Goal: Task Accomplishment & Management: Manage account settings

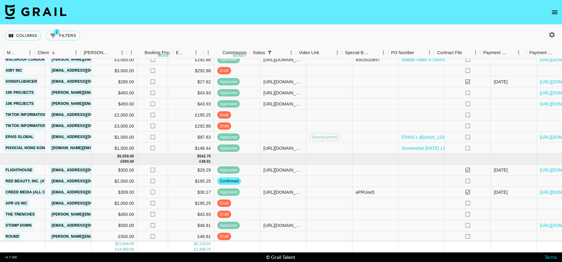
scroll to position [223, 251]
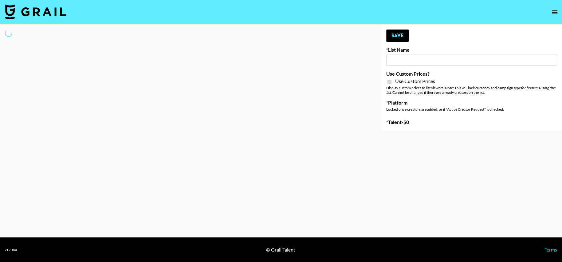
type input "Laifen (TikTok)"
checkbox input "true"
select select "Brand"
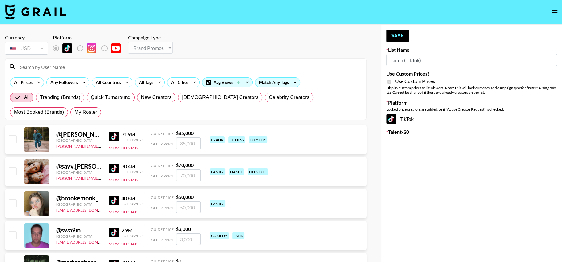
click at [143, 68] on input at bounding box center [189, 67] width 346 height 10
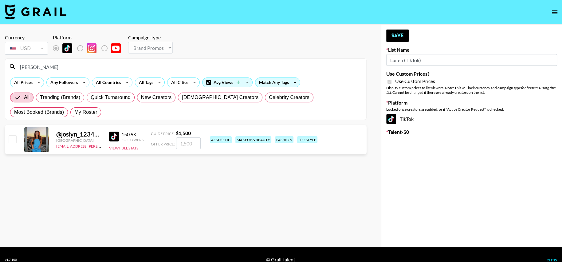
type input "[PERSON_NAME]"
click at [13, 137] on input "checkbox" at bounding box center [12, 138] width 7 height 7
checkbox input "true"
type input "1500"
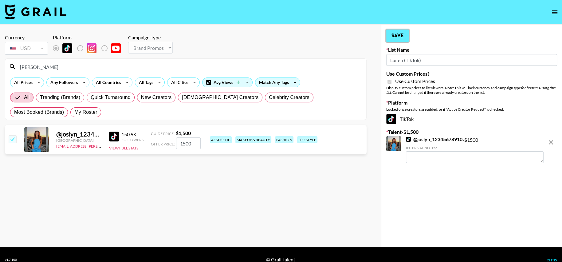
click at [390, 40] on button "Save" at bounding box center [397, 35] width 22 height 12
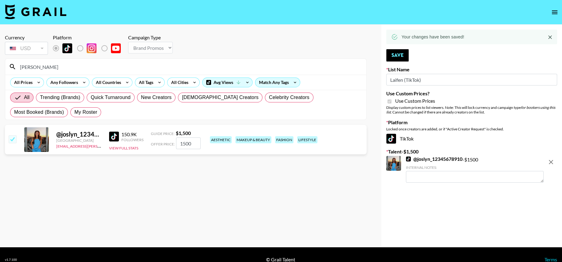
click at [265, 66] on input "[PERSON_NAME]" at bounding box center [189, 67] width 346 height 10
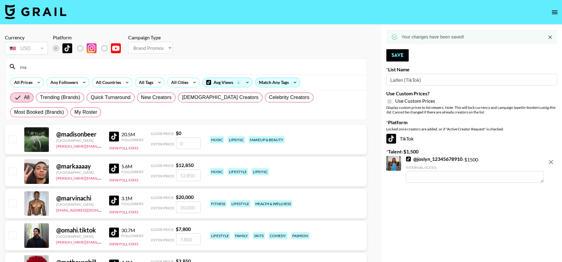
type input "m"
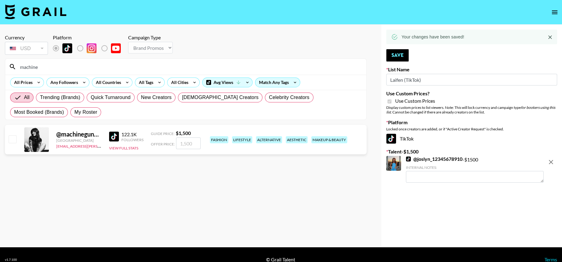
type input "machine"
click at [18, 138] on div "@ machinegunkaela [GEOGRAPHIC_DATA] [EMAIL_ADDRESS][PERSON_NAME][DOMAIN_NAME] 1…" at bounding box center [185, 139] width 361 height 29
click at [8, 134] on div at bounding box center [12, 139] width 10 height 10
click at [12, 140] on input "checkbox" at bounding box center [12, 138] width 7 height 7
checkbox input "true"
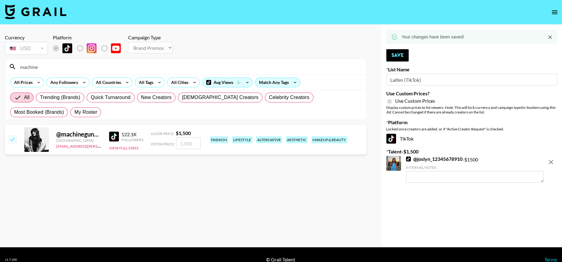
type input "1500"
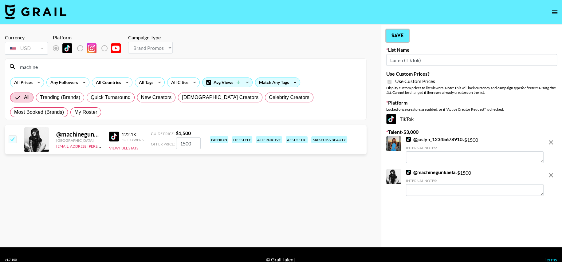
click at [399, 34] on button "Save" at bounding box center [397, 35] width 22 height 12
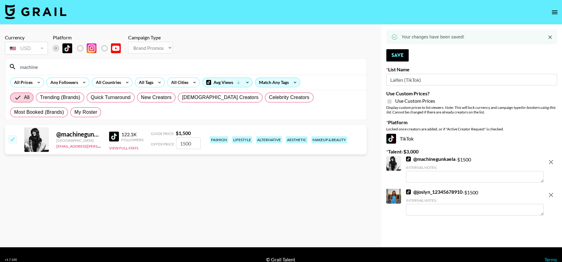
click at [146, 68] on input "machine" at bounding box center [189, 67] width 346 height 10
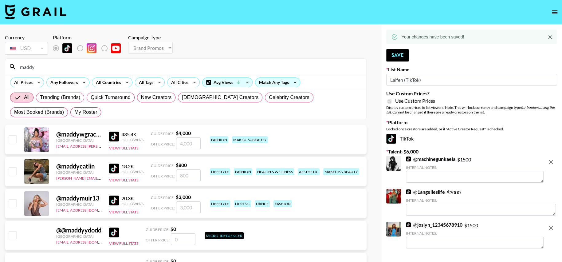
type input "maddy"
click at [7, 142] on div at bounding box center [12, 139] width 10 height 10
click at [12, 139] on input "checkbox" at bounding box center [12, 138] width 7 height 7
checkbox input "true"
type input "4000"
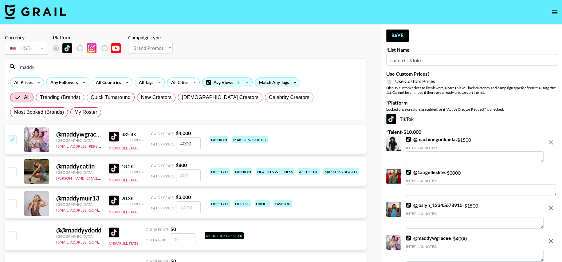
click at [182, 140] on input "4000" at bounding box center [188, 143] width 25 height 12
checkbox input "false"
type input "3"
checkbox input "true"
type input "3000"
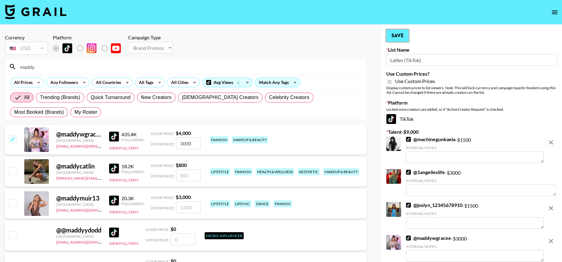
click at [393, 35] on button "Save" at bounding box center [397, 35] width 22 height 12
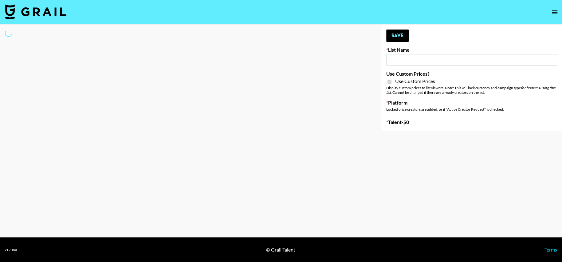
type input "Laifen (IG)"
checkbox input "true"
select select "Brand"
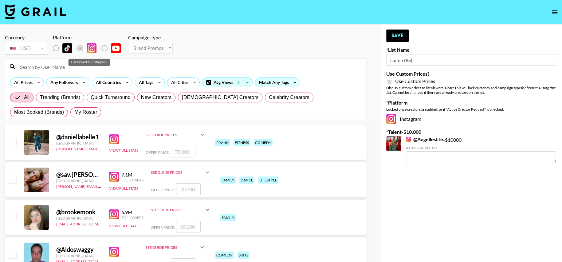
click at [79, 63] on div "List locked to Instagram." at bounding box center [88, 62] width 41 height 7
click at [42, 67] on input at bounding box center [189, 67] width 346 height 10
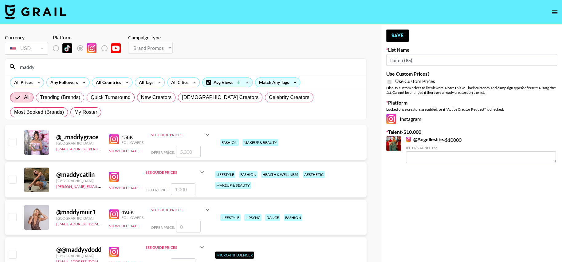
type input "maddy"
click at [10, 146] on div at bounding box center [12, 142] width 10 height 10
click at [18, 142] on div "@ _.maddygrace United States maisie.defreitas@grail-talent.com 158K Followers V…" at bounding box center [185, 142] width 361 height 35
click at [11, 142] on input "checkbox" at bounding box center [12, 141] width 7 height 7
checkbox input "true"
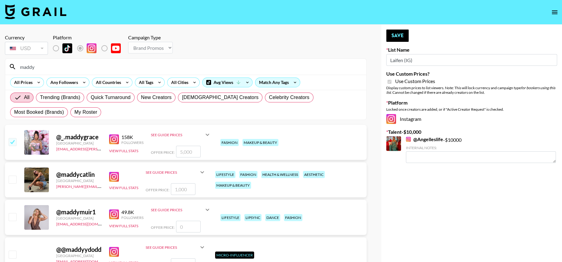
type input "5000"
click at [180, 147] on input "5000" at bounding box center [188, 152] width 25 height 12
click at [182, 147] on input "5000" at bounding box center [188, 152] width 25 height 12
checkbox input "false"
type input "4"
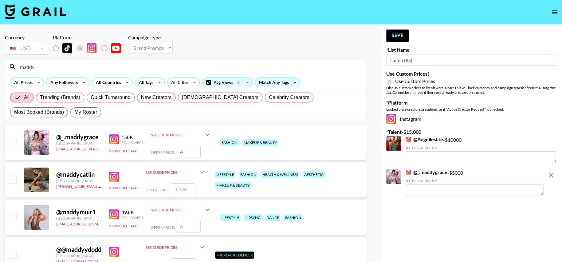
checkbox input "true"
type input "4000"
click at [396, 37] on button "Save" at bounding box center [397, 35] width 22 height 12
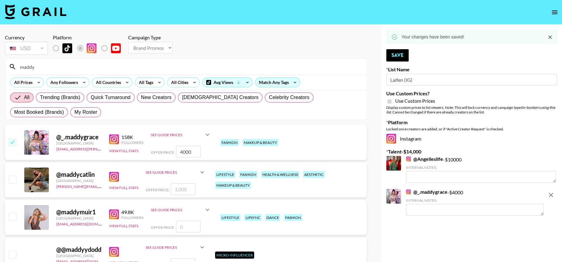
click at [107, 68] on input "maddy" at bounding box center [189, 67] width 346 height 10
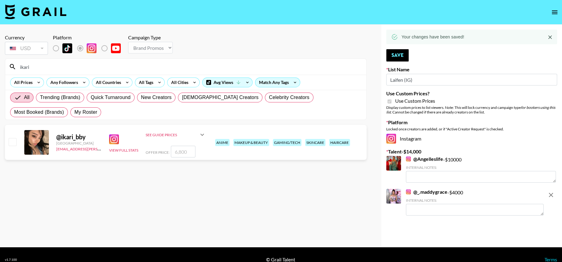
type input "ikari"
click at [15, 139] on input "checkbox" at bounding box center [12, 141] width 7 height 7
checkbox input "true"
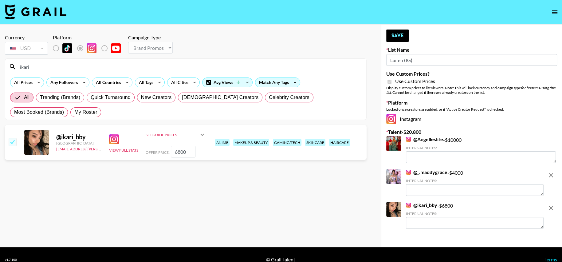
drag, startPoint x: 187, startPoint y: 151, endPoint x: 158, endPoint y: 148, distance: 28.7
click at [160, 149] on div "Offer Price: 6800" at bounding box center [176, 152] width 60 height 12
type input "4"
checkbox input "false"
checkbox input "true"
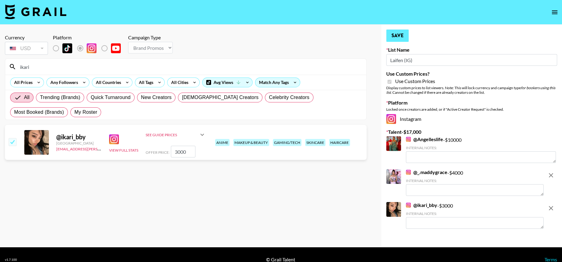
type input "3000"
click at [402, 36] on button "Save" at bounding box center [397, 35] width 22 height 12
